Goal: Information Seeking & Learning: Learn about a topic

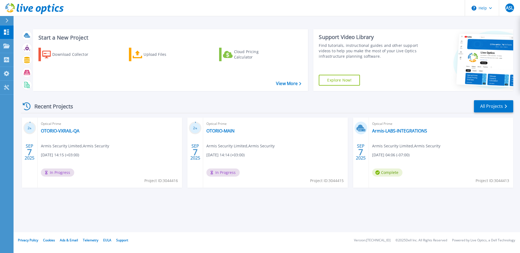
click at [299, 94] on div "Start a New Project Download Collector Upload Files Cloud Pricing Calculator Vi…" at bounding box center [267, 60] width 492 height 70
click at [402, 131] on link "Armis-LABS-INTEGRATIONS" at bounding box center [399, 130] width 55 height 5
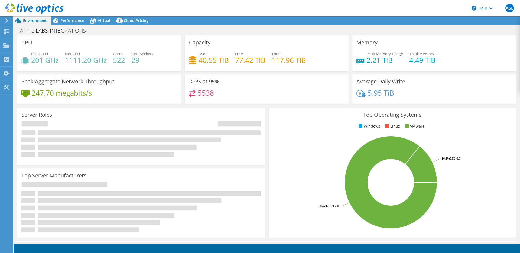
select select "USD"
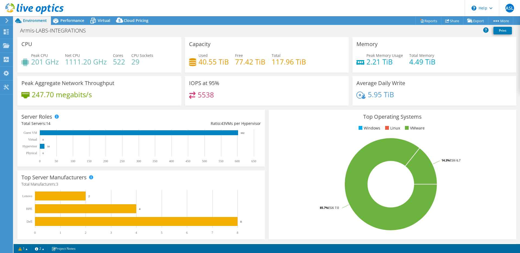
scroll to position [108, 0]
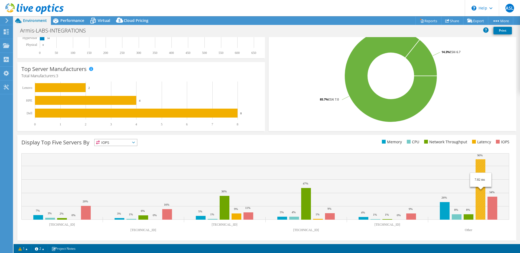
click at [483, 184] on rect at bounding box center [480, 189] width 10 height 60
click at [490, 199] on rect at bounding box center [492, 208] width 10 height 23
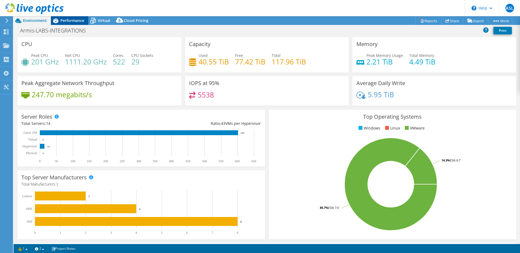
click at [74, 21] on span "Performance" at bounding box center [72, 20] width 24 height 5
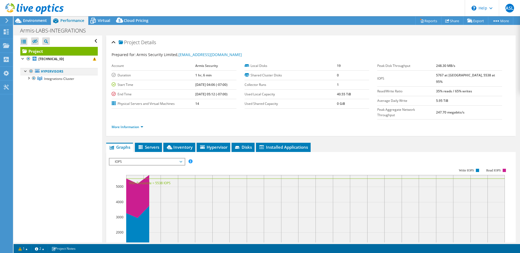
click at [24, 71] on div at bounding box center [25, 70] width 5 height 5
click at [26, 70] on div at bounding box center [25, 70] width 5 height 5
click at [30, 77] on div at bounding box center [28, 77] width 5 height 5
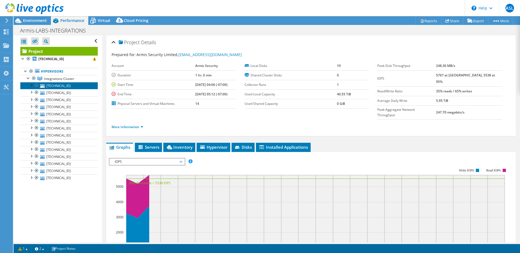
click at [44, 87] on icon at bounding box center [42, 86] width 5 height 4
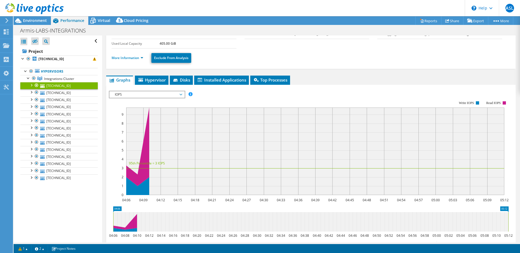
scroll to position [50, 0]
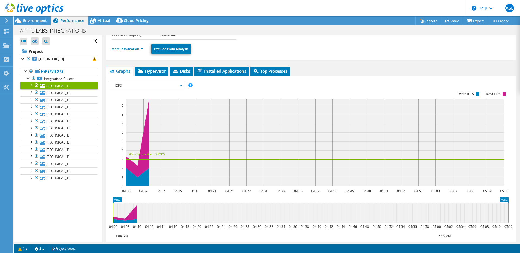
click at [151, 87] on span "IOPS" at bounding box center [147, 85] width 70 height 6
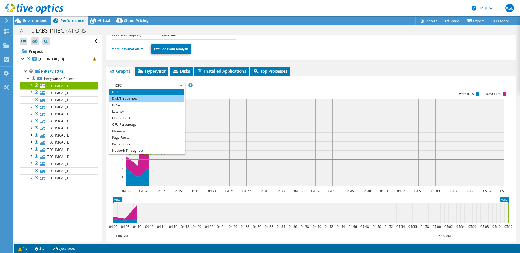
click at [151, 96] on li "Disk Throughput" at bounding box center [146, 98] width 75 height 6
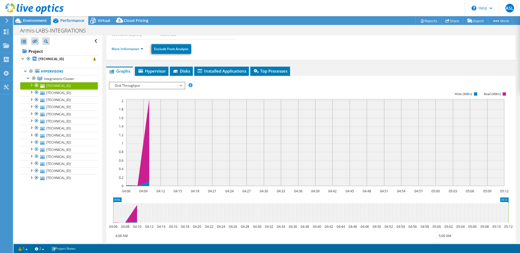
click at [149, 100] on rect at bounding box center [315, 142] width 378 height 87
drag, startPoint x: 153, startPoint y: 129, endPoint x: 214, endPoint y: 129, distance: 61.2
click at [211, 129] on rect at bounding box center [315, 142] width 378 height 87
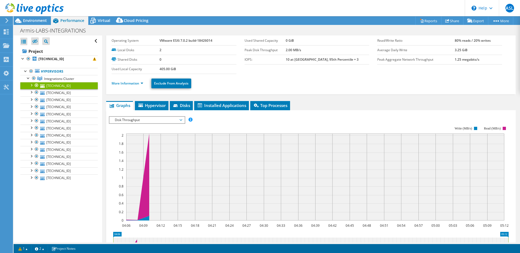
scroll to position [0, 0]
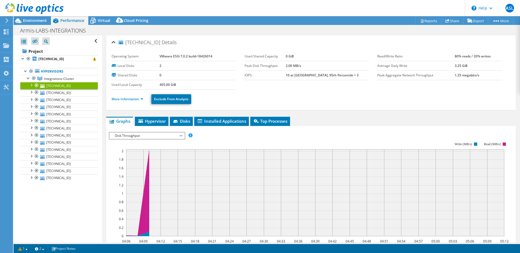
click at [159, 136] on span "Disk Throughput" at bounding box center [147, 135] width 70 height 6
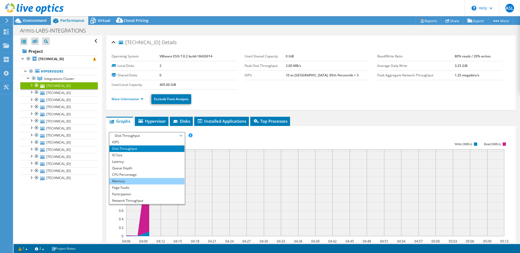
click at [146, 182] on li "Memory" at bounding box center [146, 181] width 75 height 6
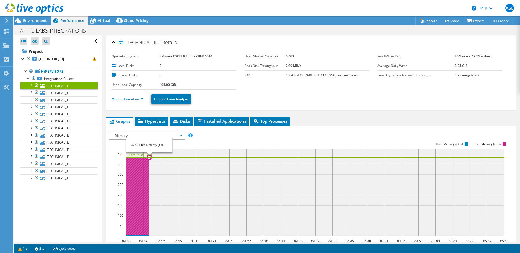
drag, startPoint x: 145, startPoint y: 162, endPoint x: 212, endPoint y: 166, distance: 67.8
click at [211, 166] on icon "04:06 04:09 04:12 04:15 04:18 04:21 04:24 04:27 04:30 04:33 04:36 04:39 04:42 0…" at bounding box center [311, 189] width 404 height 108
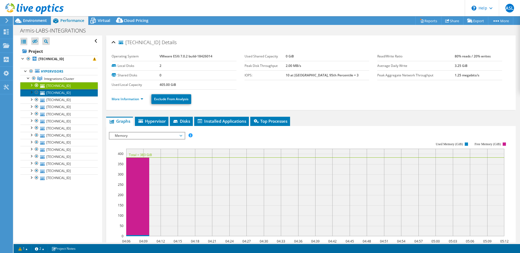
click at [73, 93] on link "10.201.0.101" at bounding box center [58, 92] width 77 height 7
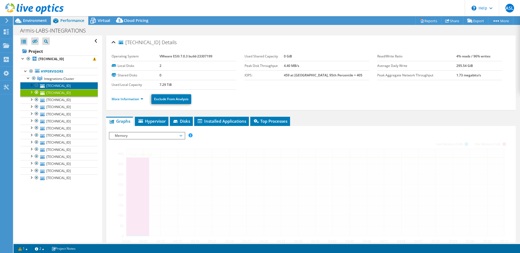
click at [74, 86] on link "10.201.0.117" at bounding box center [58, 85] width 77 height 7
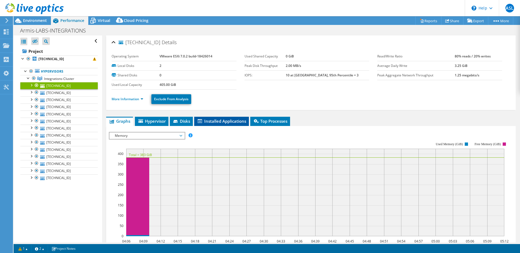
click at [195, 123] on li "Installed Applications" at bounding box center [221, 121] width 55 height 9
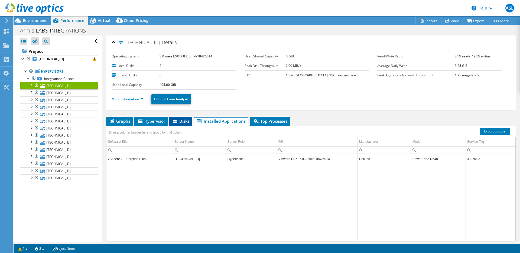
click at [186, 120] on span "Disks" at bounding box center [181, 120] width 18 height 5
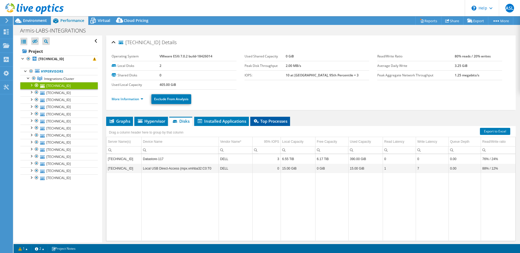
click at [277, 120] on span "Top Processes" at bounding box center [270, 120] width 34 height 5
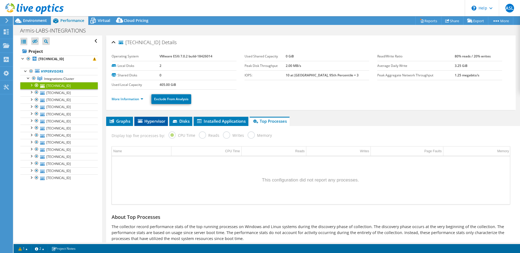
click at [157, 120] on span "Hypervisor" at bounding box center [151, 120] width 28 height 5
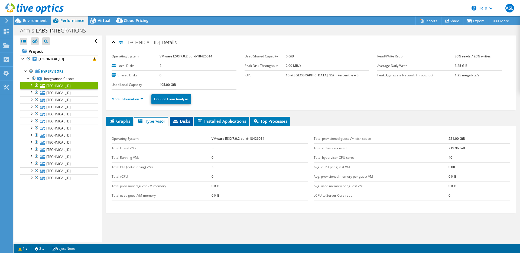
click at [175, 123] on li "Disks" at bounding box center [181, 121] width 23 height 9
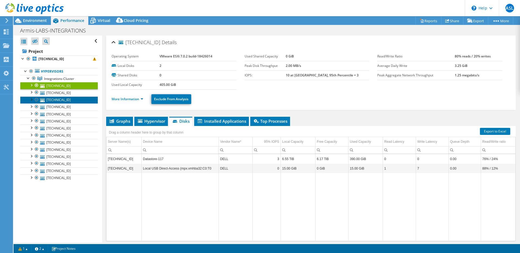
click at [74, 102] on link "10.201.0.107" at bounding box center [58, 99] width 77 height 7
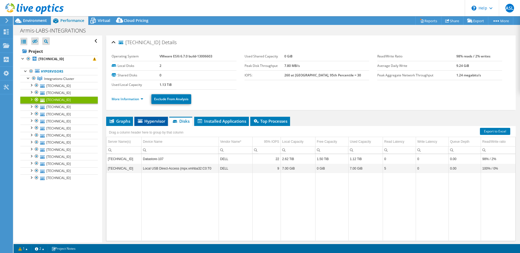
click at [152, 119] on span "Hypervisor" at bounding box center [151, 120] width 28 height 5
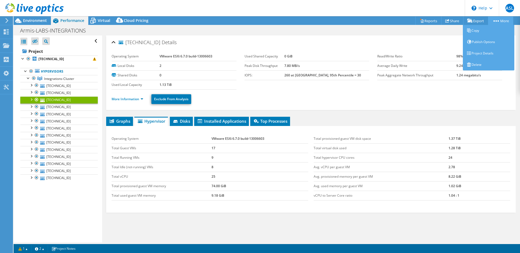
click at [500, 22] on link "More" at bounding box center [500, 21] width 25 height 8
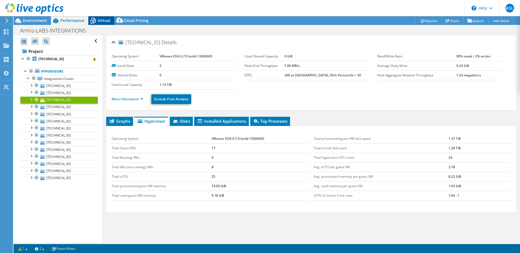
click at [105, 17] on div "Virtual" at bounding box center [101, 20] width 26 height 9
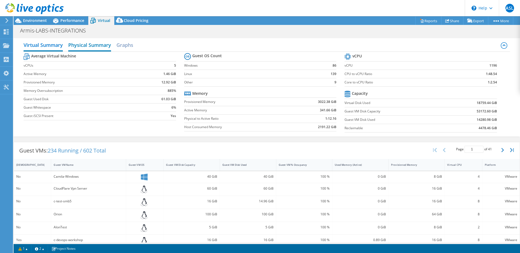
click at [98, 46] on h2 "Physical Summary" at bounding box center [89, 46] width 43 height 12
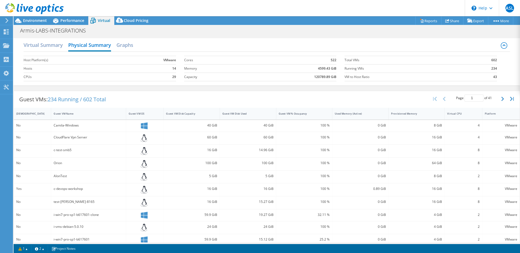
click at [13, 12] on icon at bounding box center [34, 8] width 58 height 11
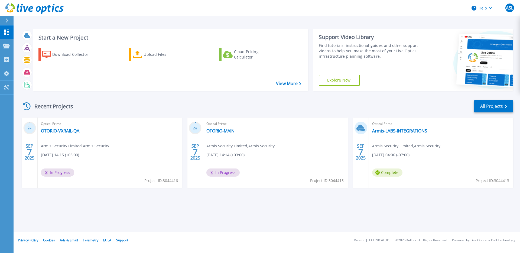
click at [199, 134] on icon at bounding box center [195, 128] width 13 height 13
click at [196, 128] on span "%" at bounding box center [196, 128] width 2 height 3
click at [149, 133] on div "Optical Prime OTORIO-VXRAIL-QA Armis Security Limited , Armis Security 09/07/20…" at bounding box center [110, 153] width 144 height 70
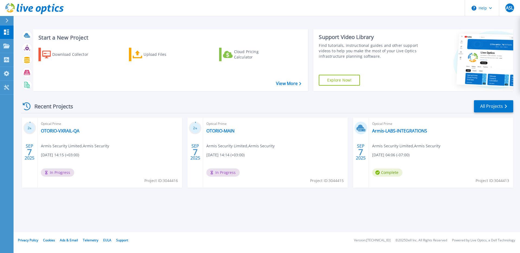
click at [238, 138] on div "Optical Prime OTORIO-MAIN Armis Security Limited , Armis Security 09/07/2025, 1…" at bounding box center [275, 153] width 144 height 70
